Goal: Task Accomplishment & Management: Complete application form

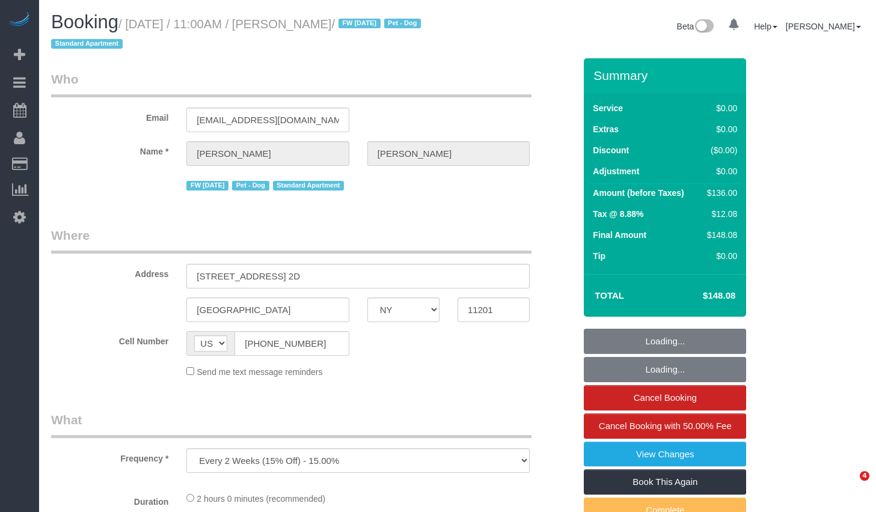
select select "NY"
select select "string:stripe-pm_1Mnkyf4VGloSiKo7NCIOAsig"
select select "1"
select select "spot1"
select select "number:89"
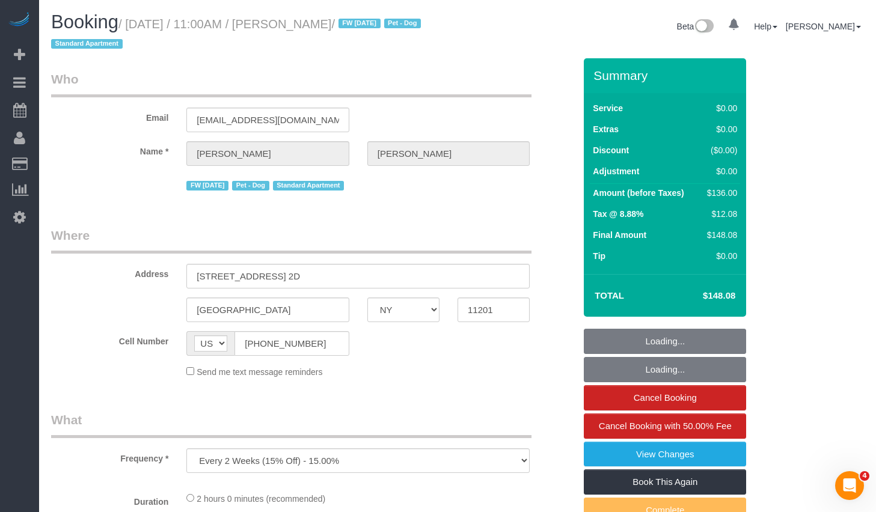
select select "number:90"
select select "number:13"
select select "number:5"
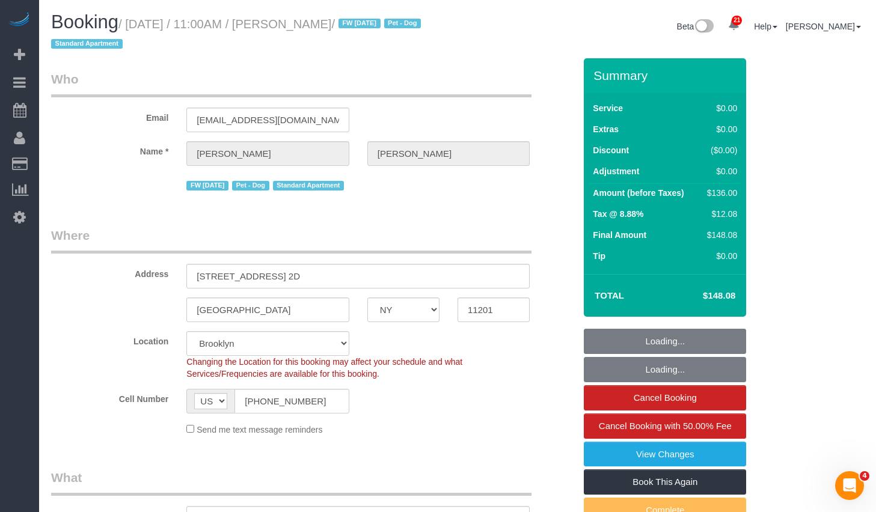
select select "object:1492"
select select "1"
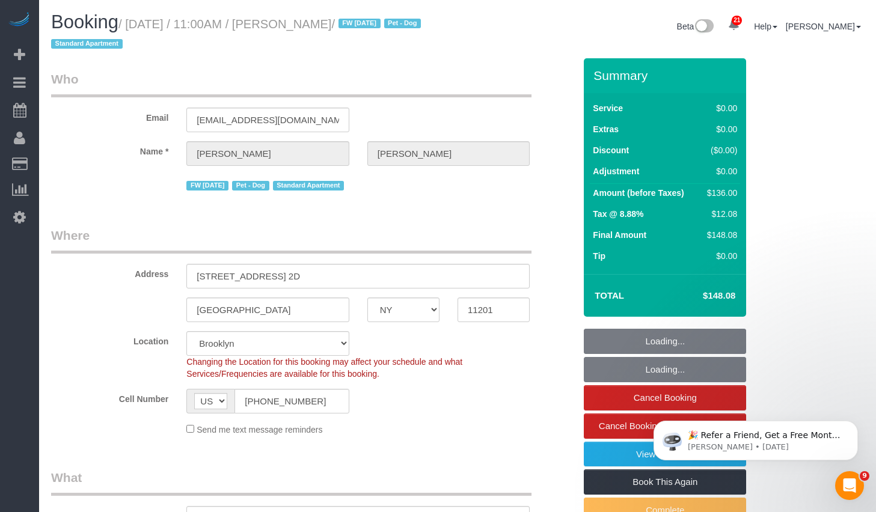
drag, startPoint x: 135, startPoint y: 22, endPoint x: 395, endPoint y: 28, distance: 260.3
click at [395, 28] on small "/ September 18, 2025 / 11:00AM / Justin Pedone / FW 04/04/2024 Pet - Dog Standa…" at bounding box center [237, 34] width 373 height 34
copy small "September 18, 2025 / 11:00AM / Justin Pedone"
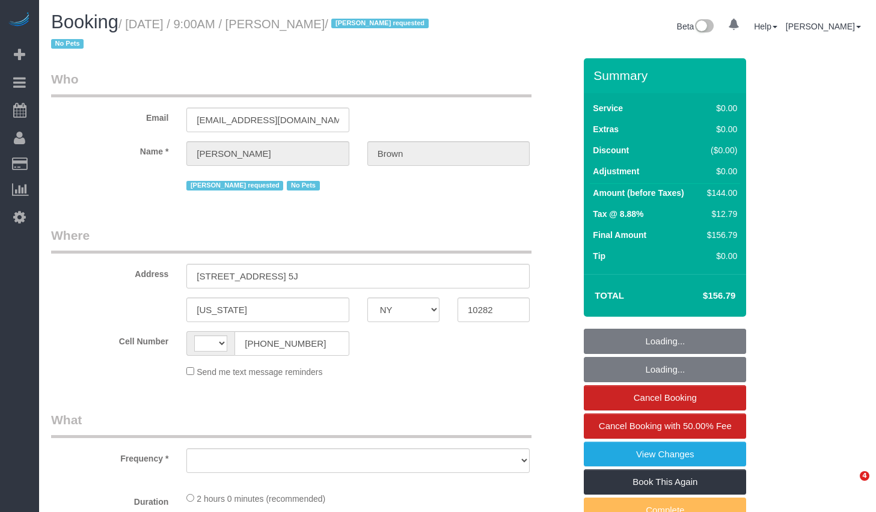
select select "NY"
select select "string:[GEOGRAPHIC_DATA]"
select select "object:811"
select select "string:stripe-pm_1NibPd4VGloSiKo7YVp6Yjon"
select select "1"
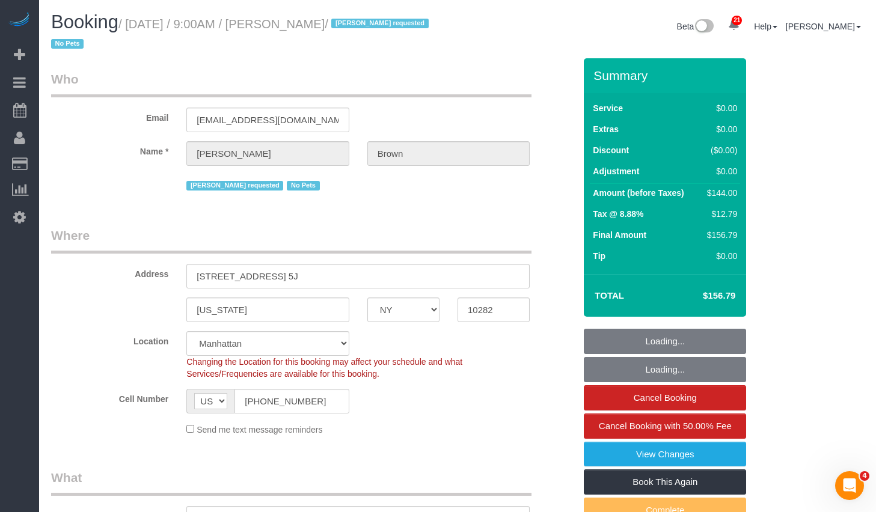
select select "object:920"
select select "spot1"
select select "number:58"
select select "number:74"
select select "number:15"
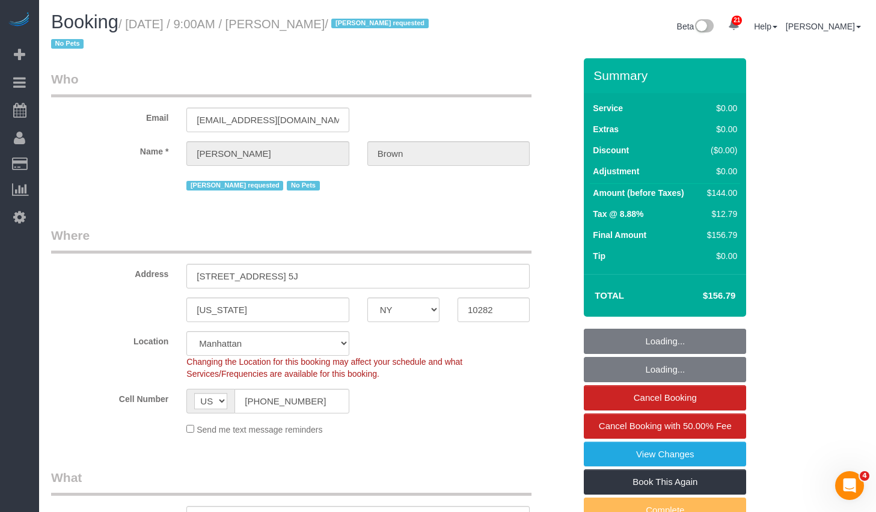
select select "number:6"
select select "1"
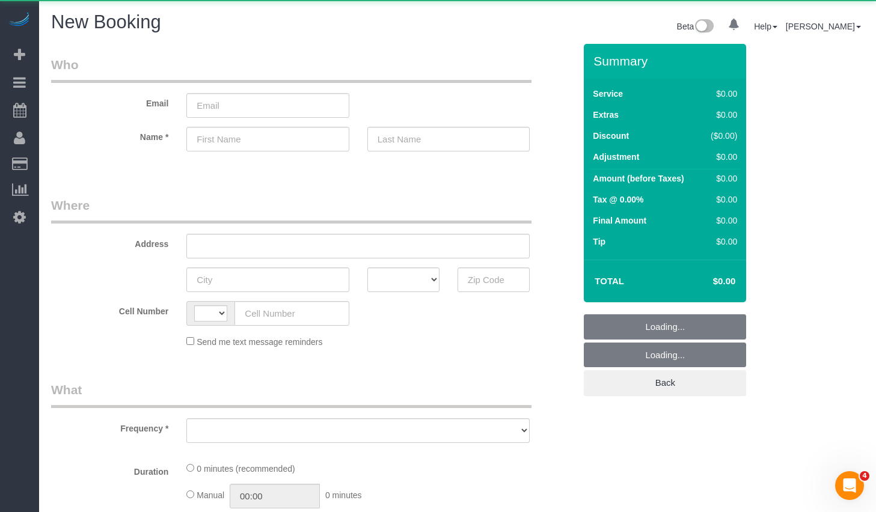
select select "number:89"
select select "number:90"
select select "string:[GEOGRAPHIC_DATA]"
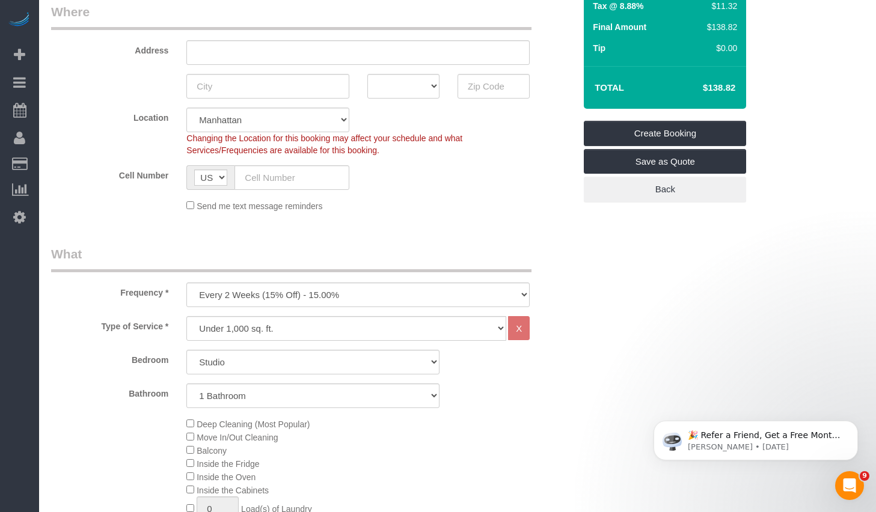
scroll to position [342, 0]
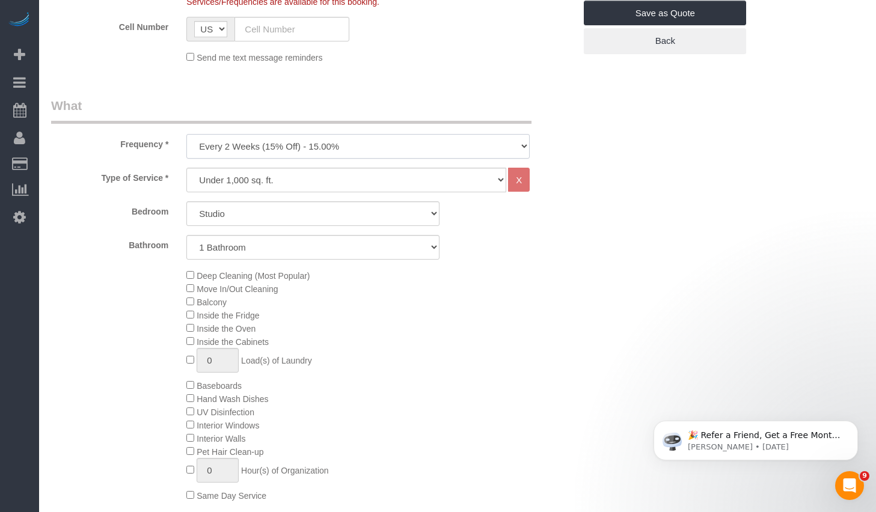
click at [275, 138] on select "One Time Weekly (20% Off) - 20.00% Every 2 Weeks (15% Off) - 15.00% Every 4 Wee…" at bounding box center [357, 146] width 343 height 25
select select "object:1468"
click at [186, 134] on select "One Time Weekly (20% Off) - 20.00% Every 2 Weeks (15% Off) - 15.00% Every 4 Wee…" at bounding box center [357, 146] width 343 height 25
click at [236, 213] on select "Studio 1 Bedroom 2 Bedrooms 3 Bedrooms" at bounding box center [312, 213] width 253 height 25
click at [186, 201] on select "Studio 1 Bedroom 2 Bedrooms 3 Bedrooms" at bounding box center [312, 213] width 253 height 25
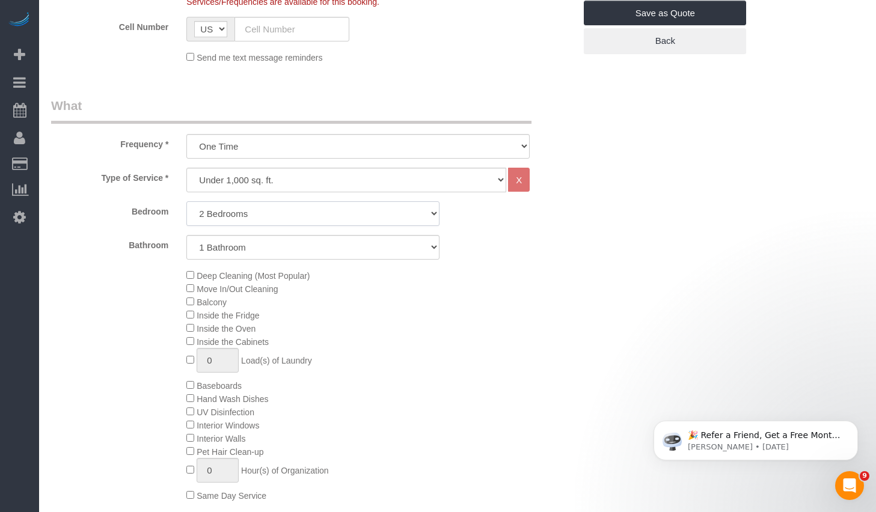
click at [238, 225] on select "Studio 1 Bedroom 2 Bedrooms 3 Bedrooms" at bounding box center [312, 213] width 253 height 25
select select "1"
click at [186, 201] on select "Studio 1 Bedroom 2 Bedrooms 3 Bedrooms" at bounding box center [312, 213] width 253 height 25
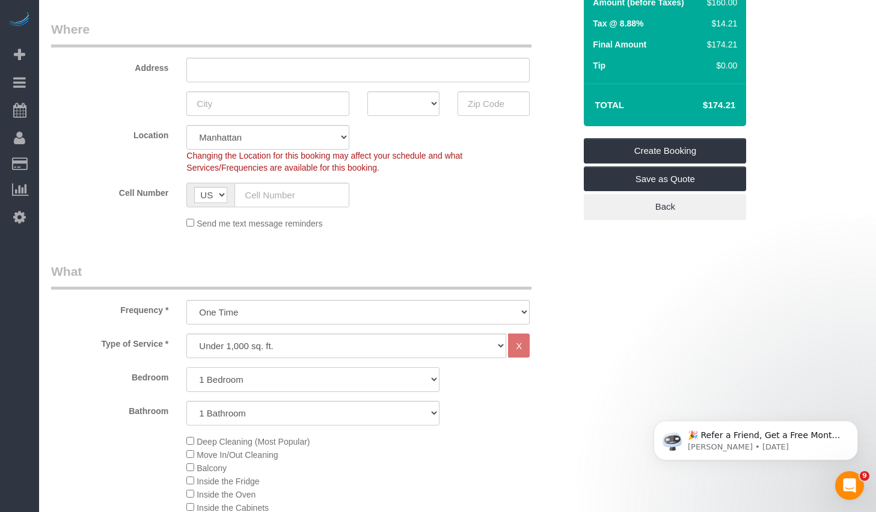
scroll to position [0, 0]
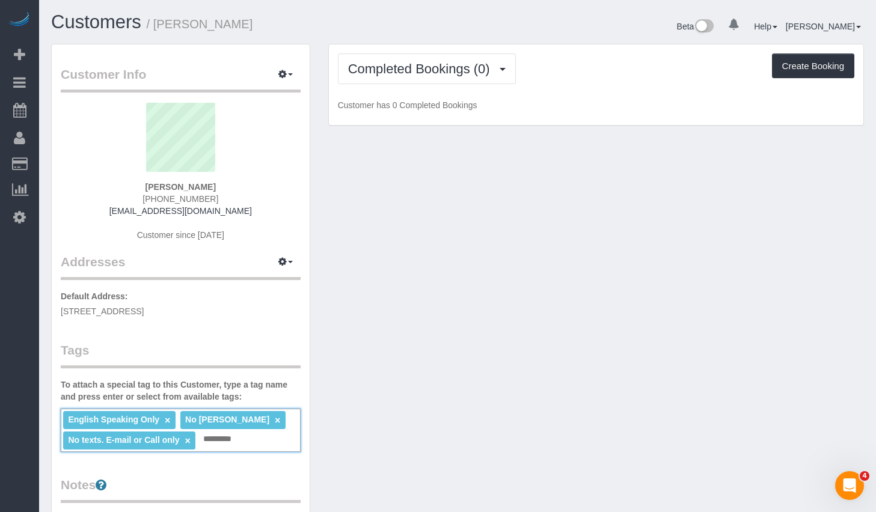
click at [238, 440] on input "text" at bounding box center [220, 440] width 41 height 16
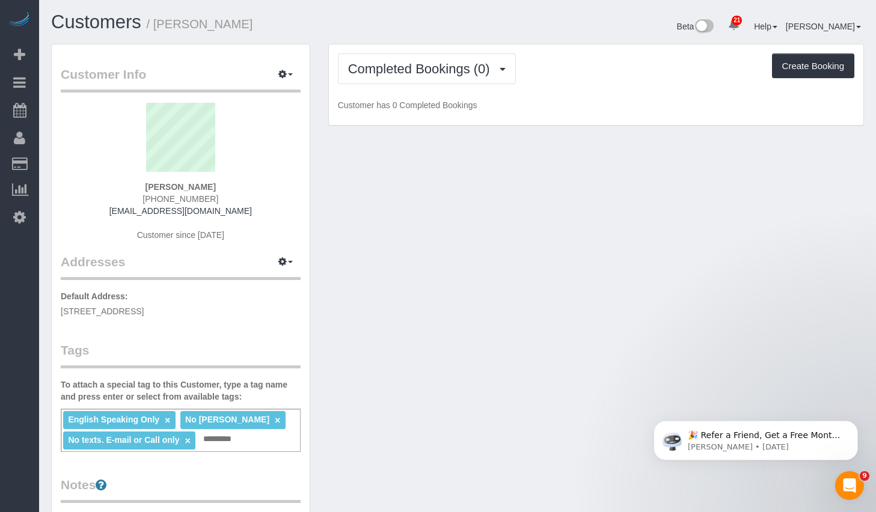
click at [320, 104] on div "Completed Bookings (0) Completed Bookings (0) Upcoming Bookings (6) Cancelled B…" at bounding box center [596, 91] width 554 height 94
click at [400, 76] on span "Completed Bookings (0)" at bounding box center [422, 68] width 148 height 15
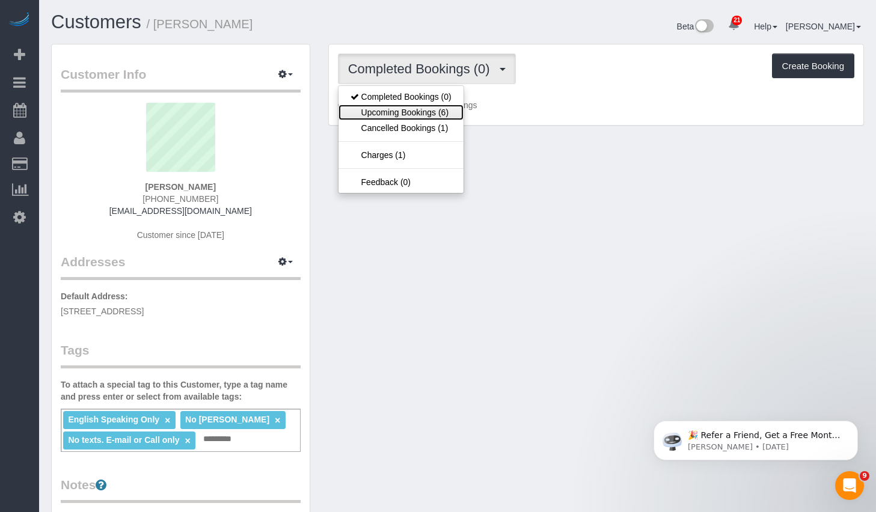
click at [389, 111] on link "Upcoming Bookings (6)" at bounding box center [400, 113] width 125 height 16
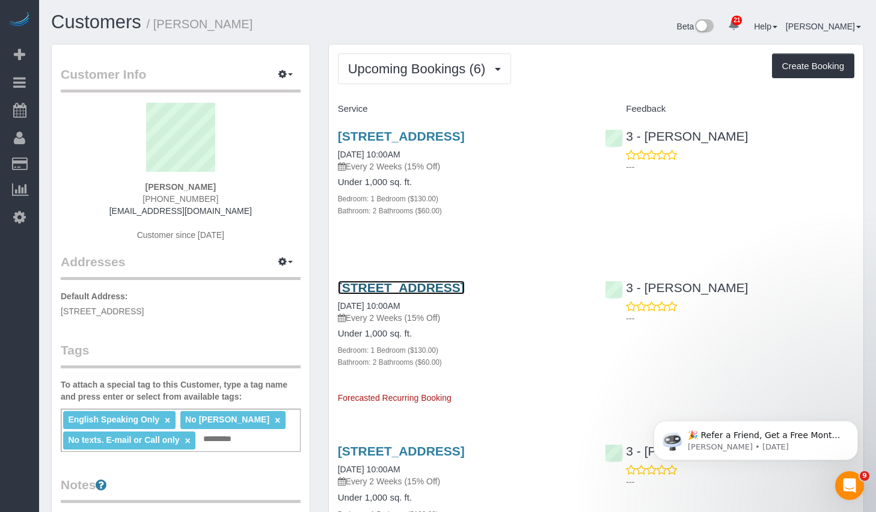
click at [454, 294] on link "57-15 69th Lane Apt 3, Maspeth, NY 11378" at bounding box center [401, 288] width 127 height 14
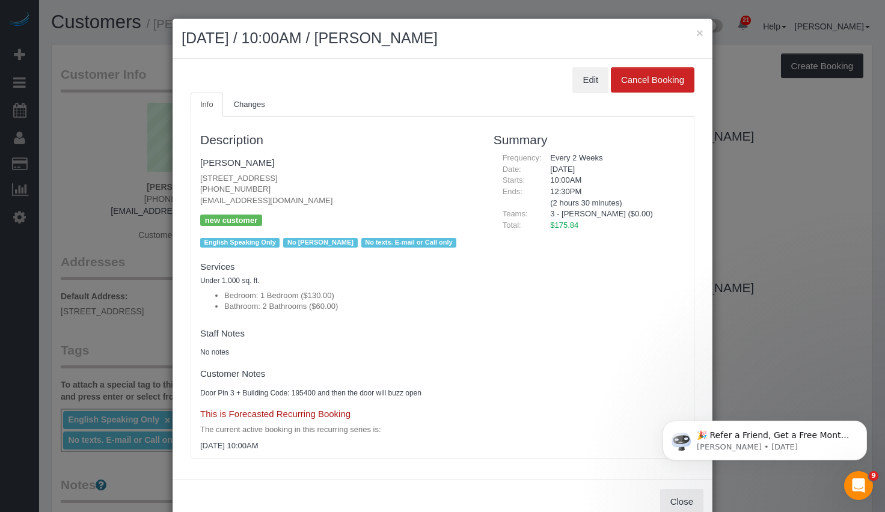
scroll to position [30, 0]
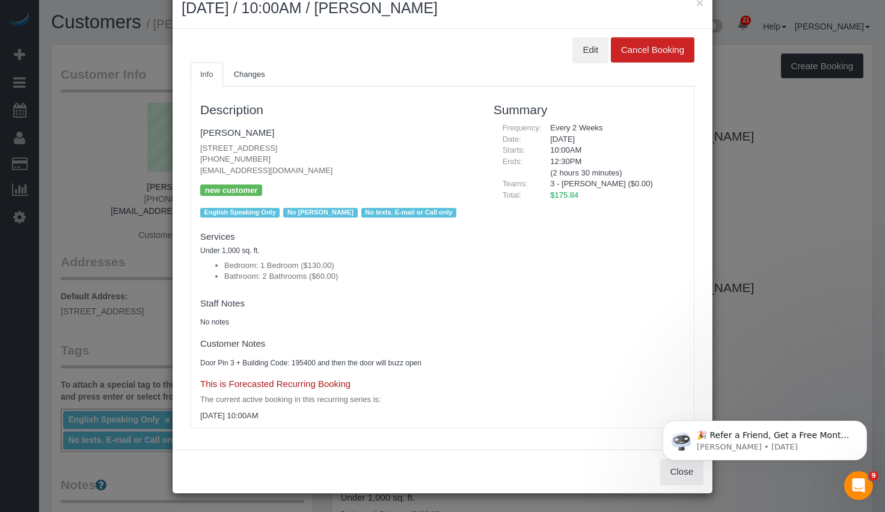
click at [561, 186] on li "3 - Khady Diouf ($0.00)" at bounding box center [613, 183] width 126 height 11
click at [566, 184] on li "3 - Khady Diouf ($0.00)" at bounding box center [613, 183] width 126 height 11
click at [581, 56] on button "Edit" at bounding box center [590, 49] width 36 height 25
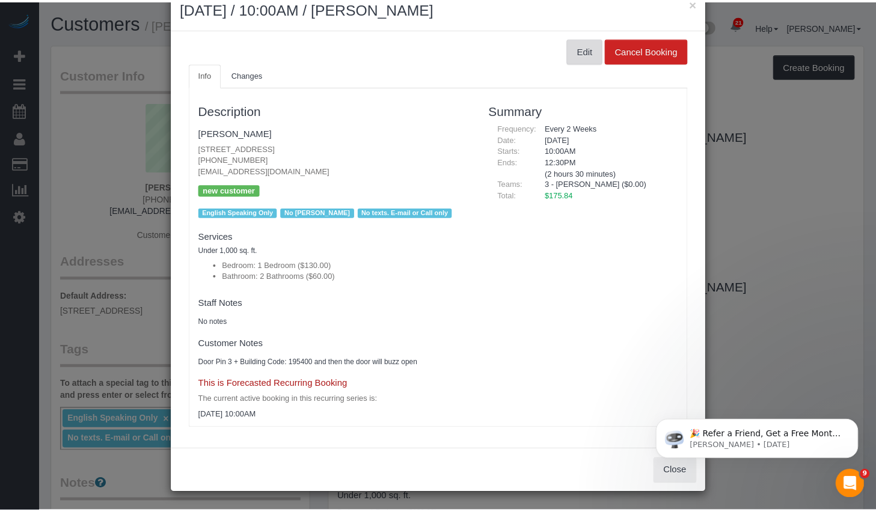
scroll to position [0, 0]
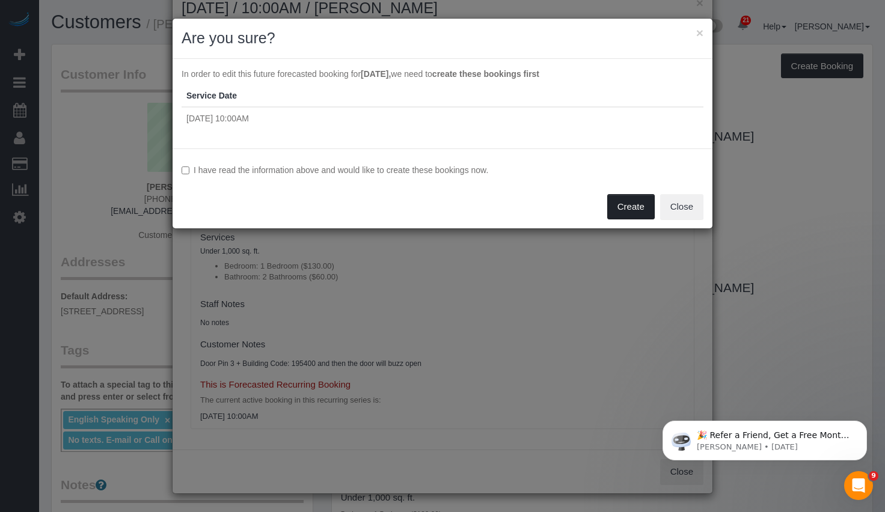
click at [623, 206] on button "Create" at bounding box center [630, 206] width 47 height 25
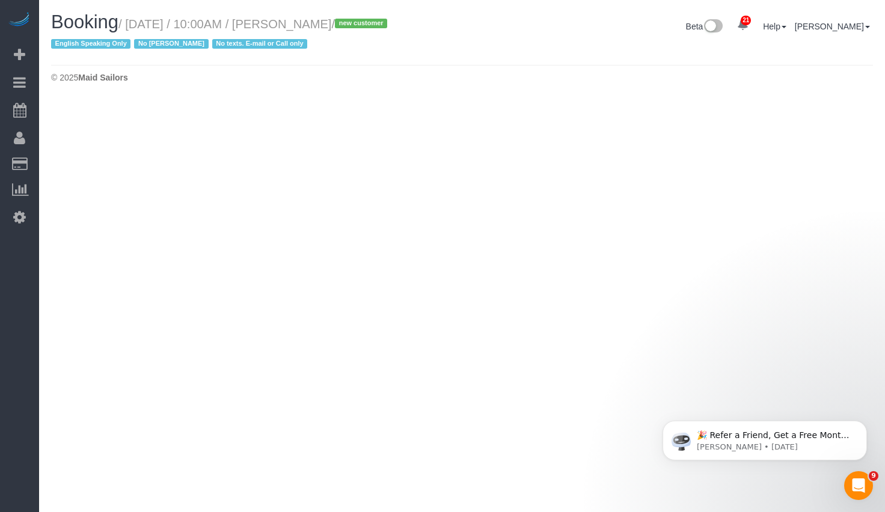
select select "NY"
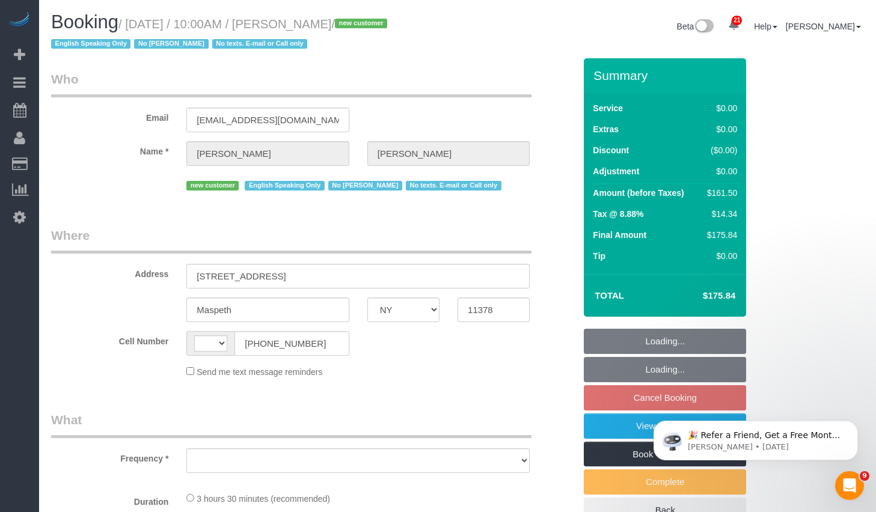
select select "string:[GEOGRAPHIC_DATA]"
select select "object:1309"
select select "string:stripe-pm_1S4kH04VGloSiKo7jBUQZBFh"
select select "1"
select select "2"
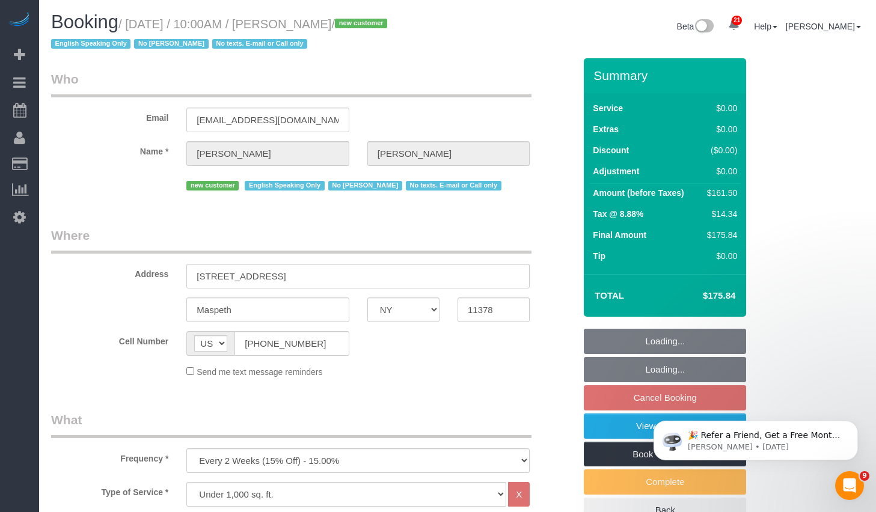
select select "number:57"
select select "number:77"
select select "number:15"
select select "number:5"
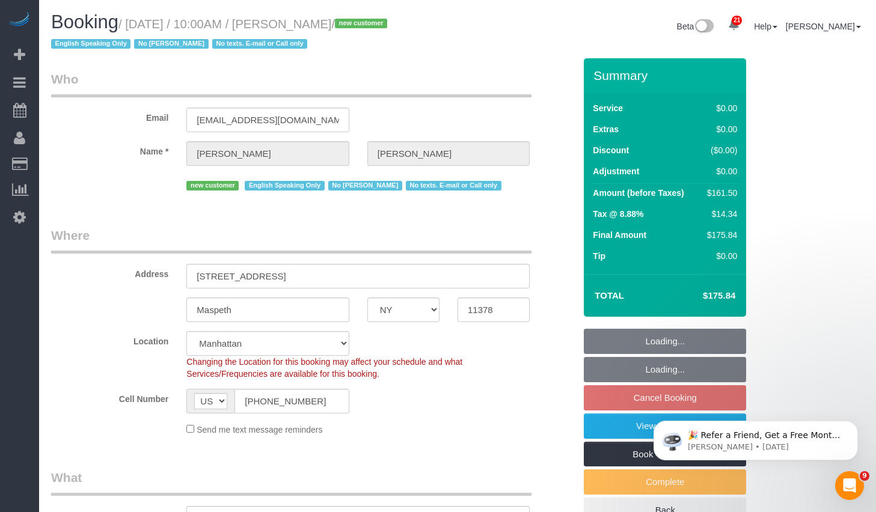
select select "spot3"
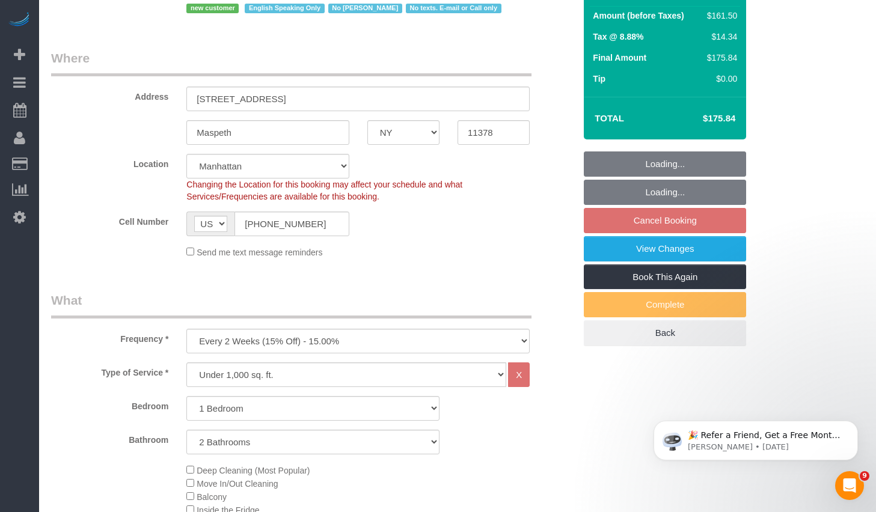
select select "object:2021"
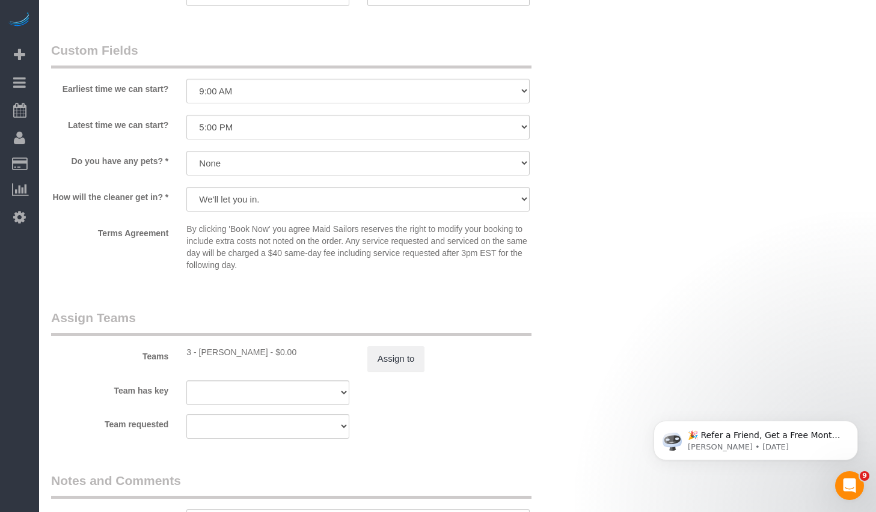
select select "1"
select select "2"
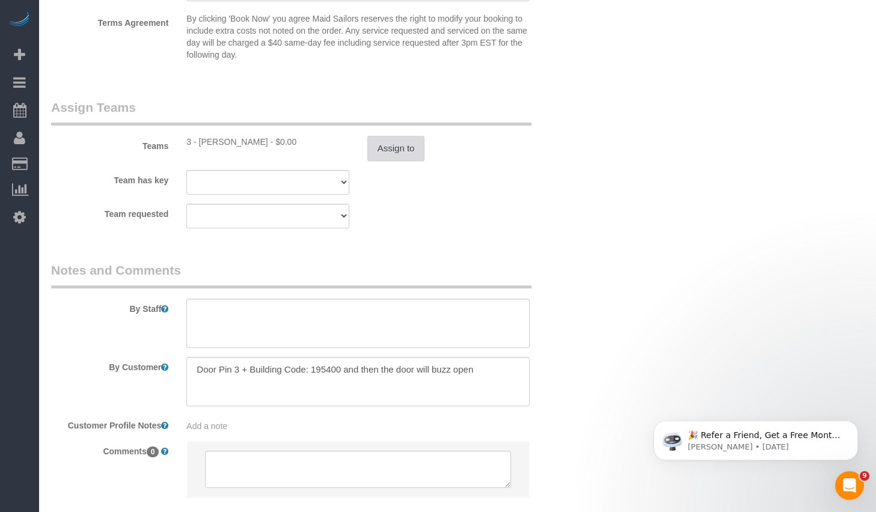
click at [398, 160] on button "Assign to" at bounding box center [396, 148] width 58 height 25
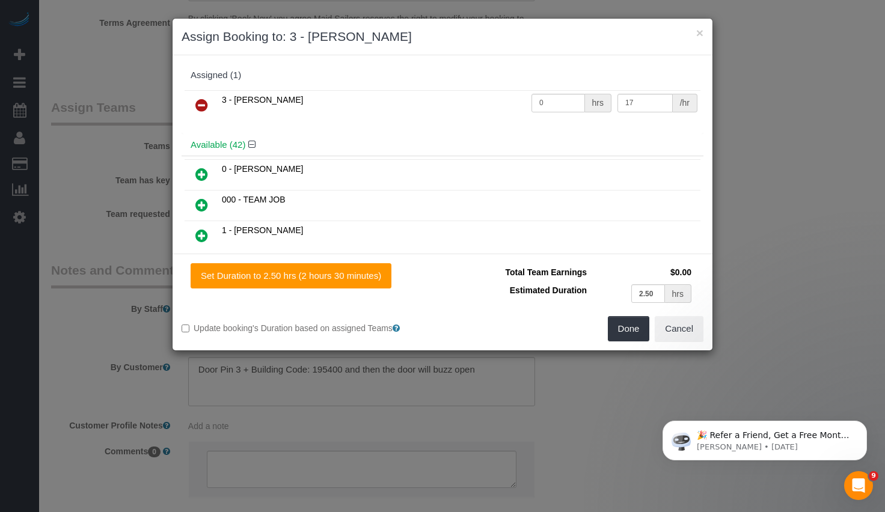
click at [199, 107] on icon at bounding box center [201, 105] width 13 height 14
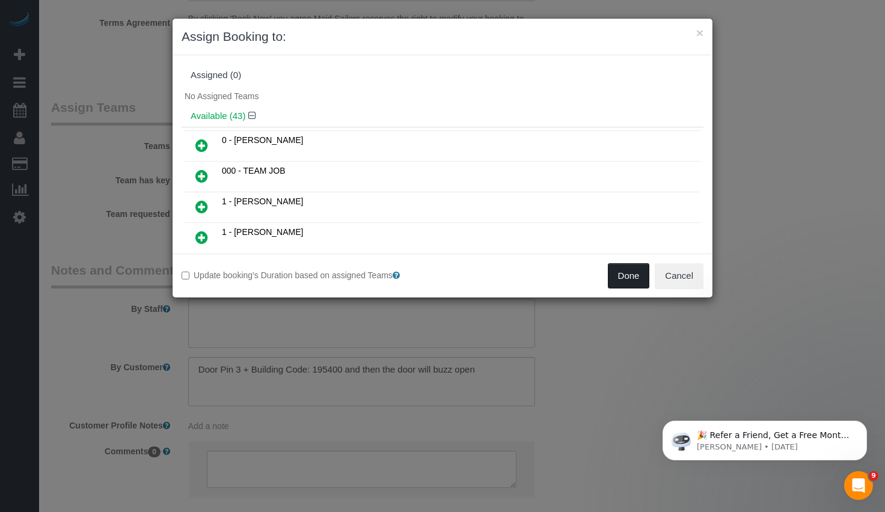
click at [611, 267] on button "Done" at bounding box center [629, 275] width 42 height 25
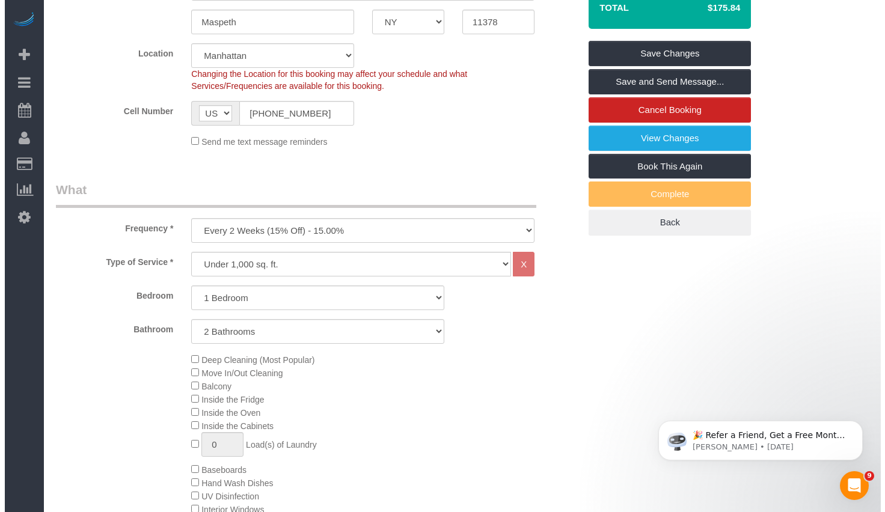
scroll to position [0, 0]
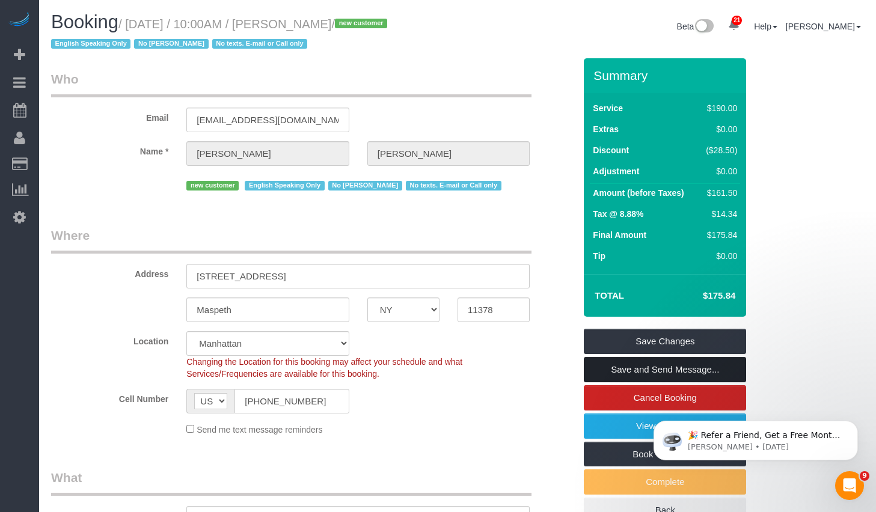
click at [620, 368] on link "Save and Send Message..." at bounding box center [665, 369] width 162 height 25
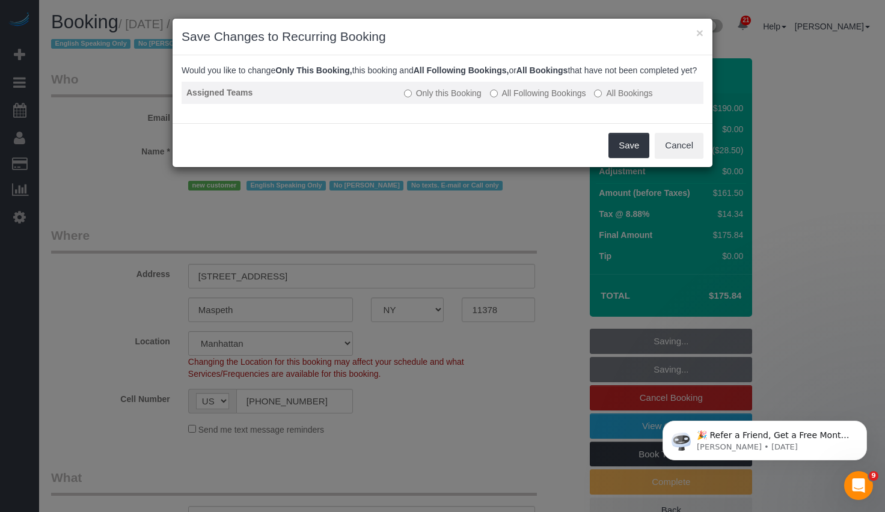
click at [556, 99] on label "All Following Bookings" at bounding box center [538, 93] width 96 height 12
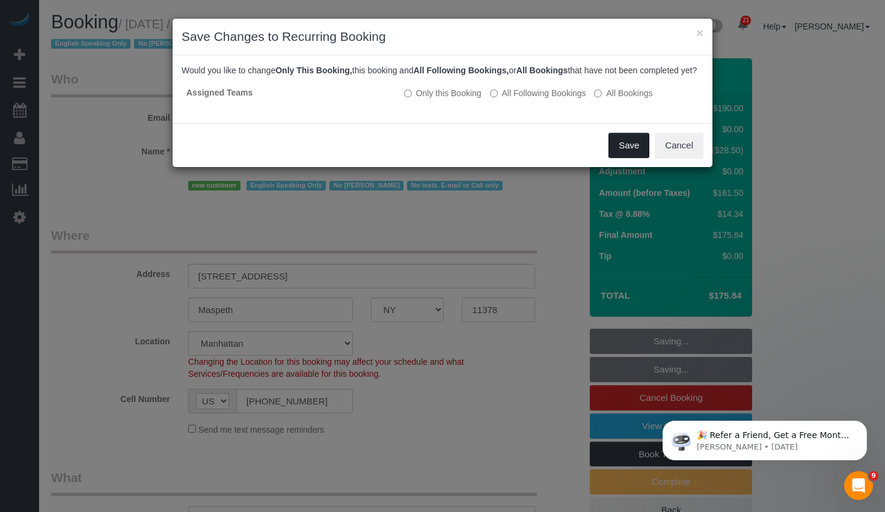
click at [624, 156] on button "Save" at bounding box center [628, 145] width 41 height 25
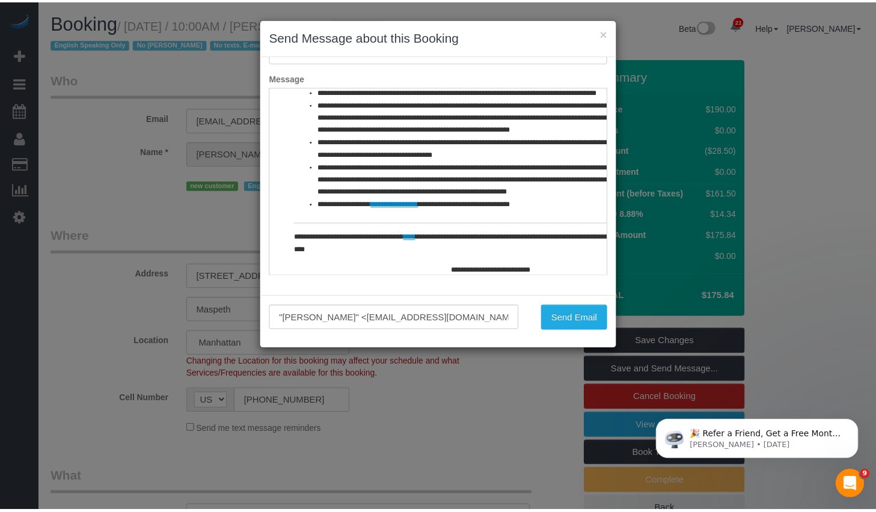
scroll to position [494, 0]
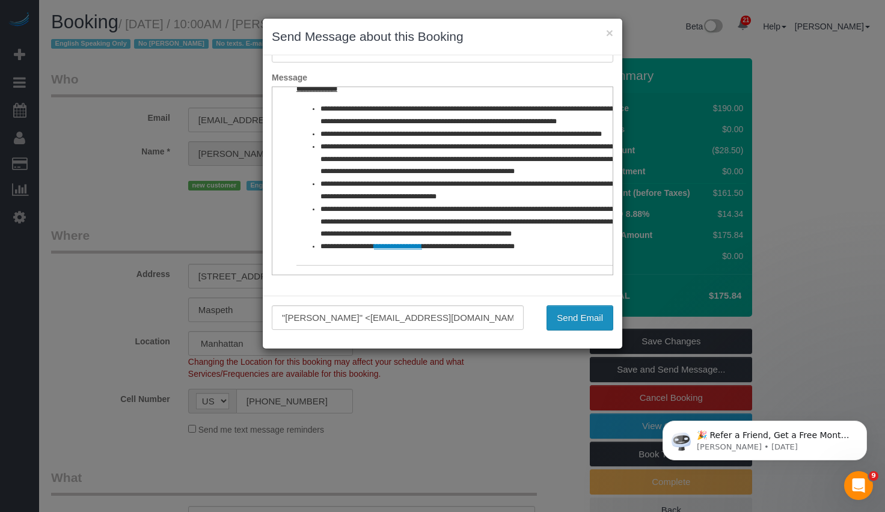
click at [560, 308] on button "Send Email" at bounding box center [579, 317] width 67 height 25
